Goal: Check status: Check status

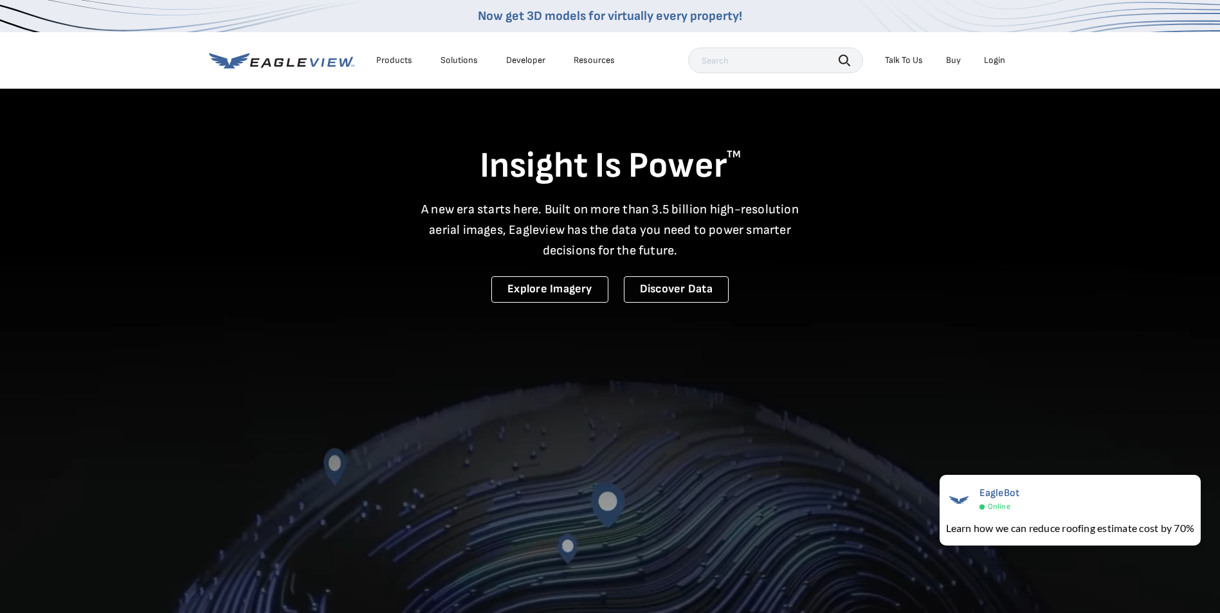
click at [992, 64] on div "Login" at bounding box center [994, 61] width 21 height 12
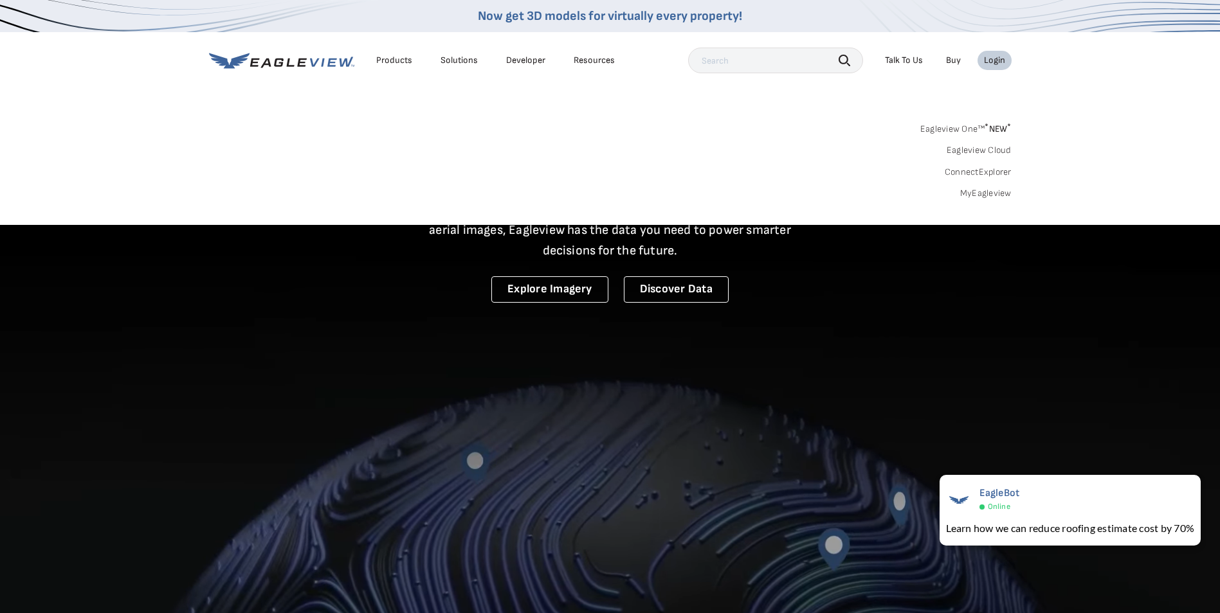
click at [993, 188] on link "MyEagleview" at bounding box center [985, 194] width 51 height 12
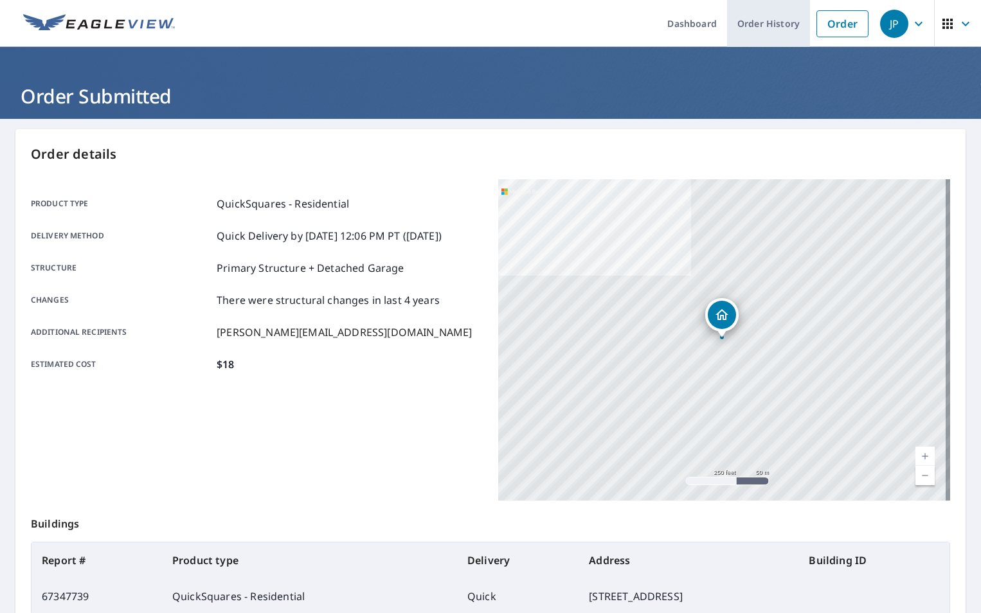
click at [736, 32] on link "Order History" at bounding box center [768, 23] width 83 height 47
